Goal: Book appointment/travel/reservation

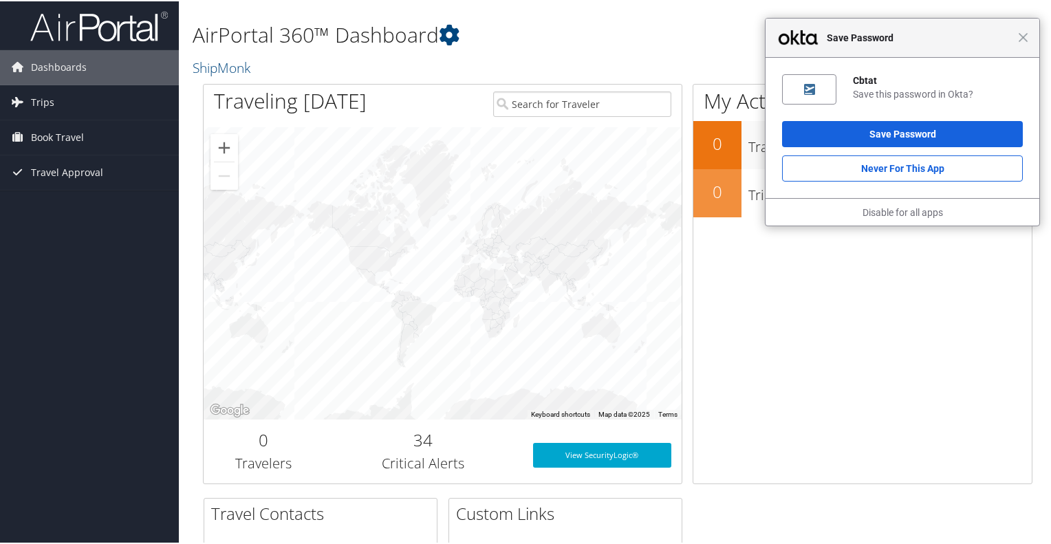
click at [1016, 45] on div "Close Save Password" at bounding box center [902, 36] width 274 height 39
click at [51, 142] on span "Book Travel" at bounding box center [57, 136] width 53 height 34
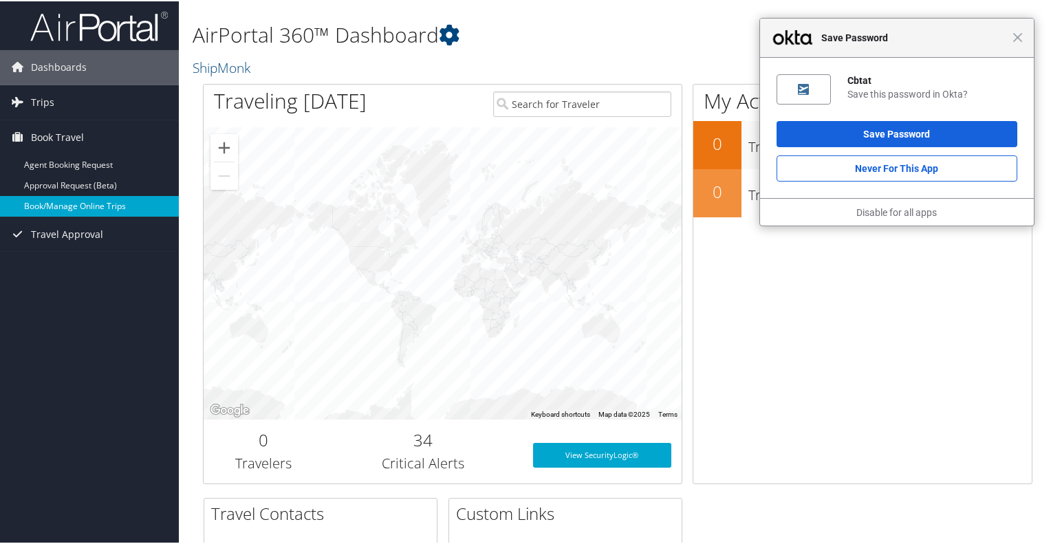
click at [68, 209] on link "Book/Manage Online Trips" at bounding box center [89, 205] width 179 height 21
